Goal: Navigation & Orientation: Find specific page/section

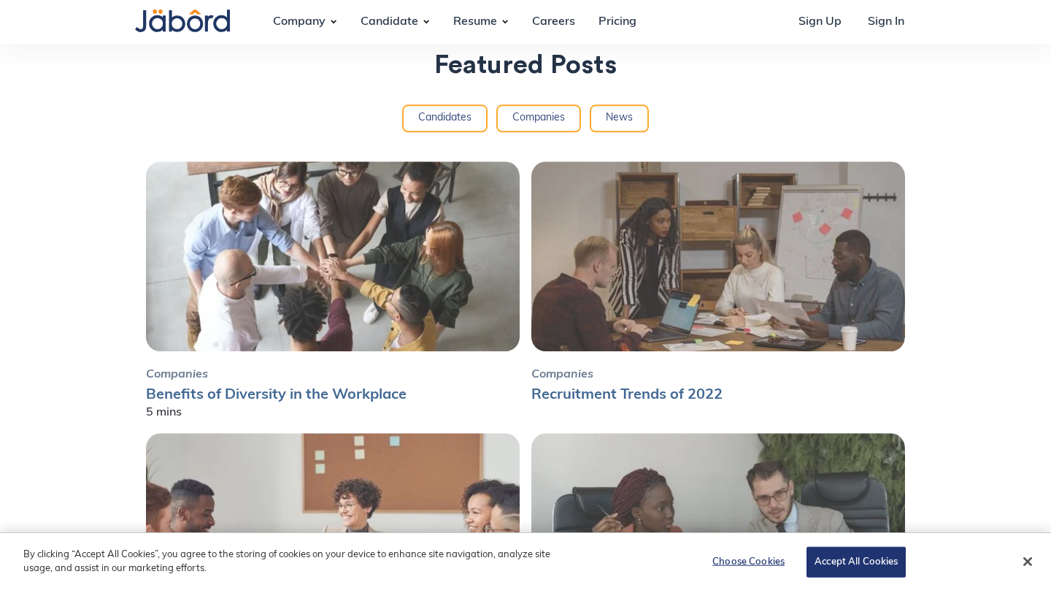
scroll to position [3592, 0]
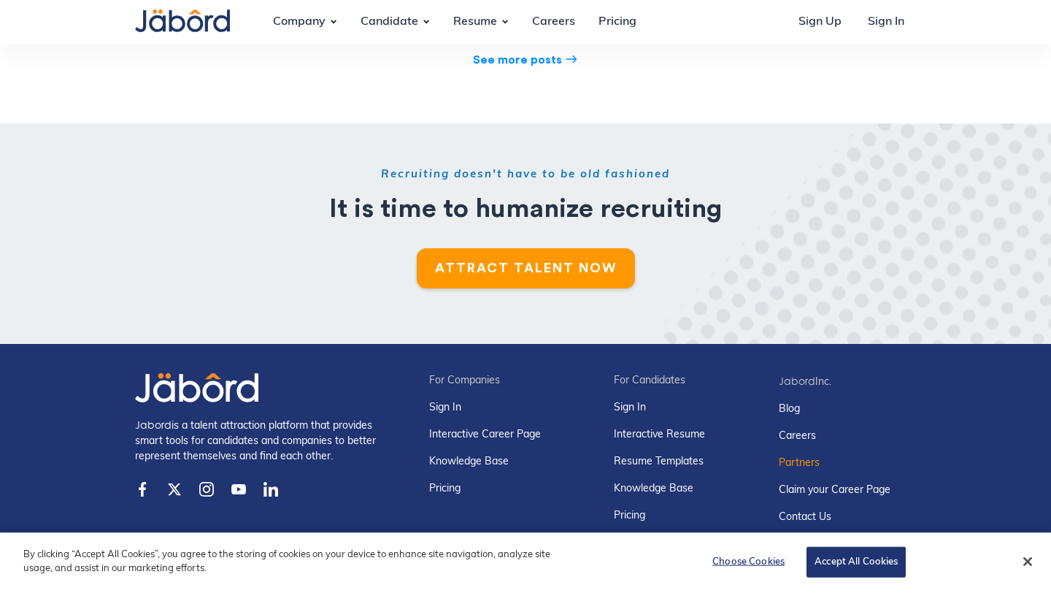
click at [799, 456] on link "Partners" at bounding box center [835, 463] width 112 height 15
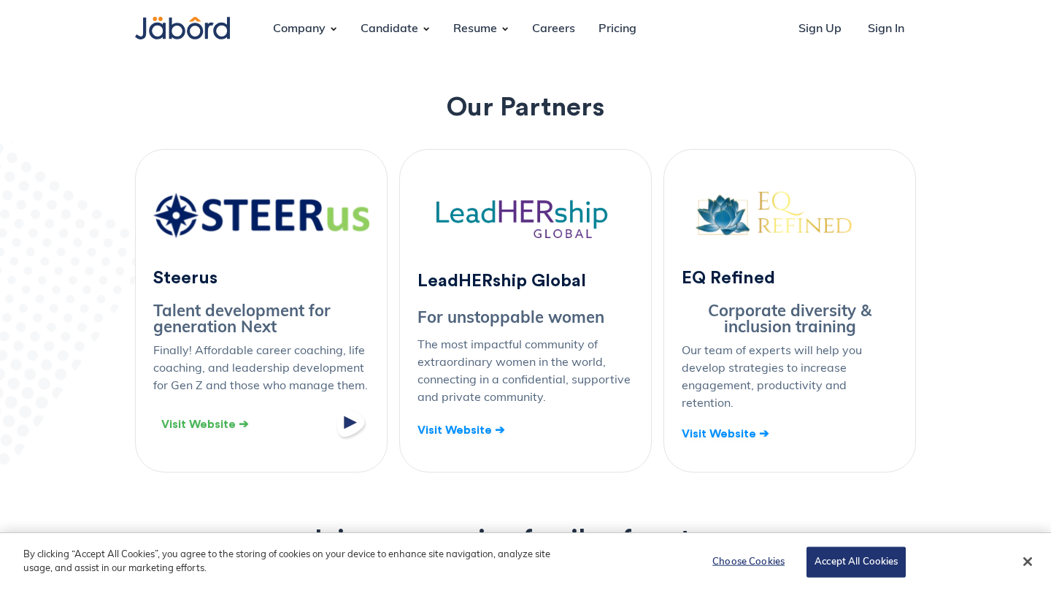
click at [212, 425] on div "Visit Website ➔" at bounding box center [204, 424] width 87 height 18
click at [477, 424] on div "Visit Website ➔" at bounding box center [461, 430] width 87 height 18
click at [731, 429] on div "Visit Website ➔" at bounding box center [725, 434] width 87 height 18
